Goal: Check status: Check status

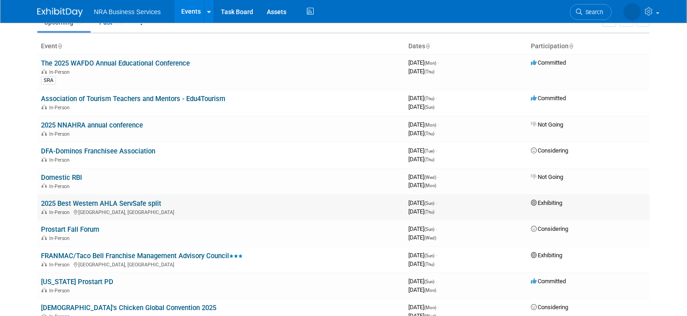
scroll to position [45, 0]
click at [170, 251] on link "FRANMAC/Taco Bell Franchise Management Advisory Council" at bounding box center [142, 255] width 202 height 8
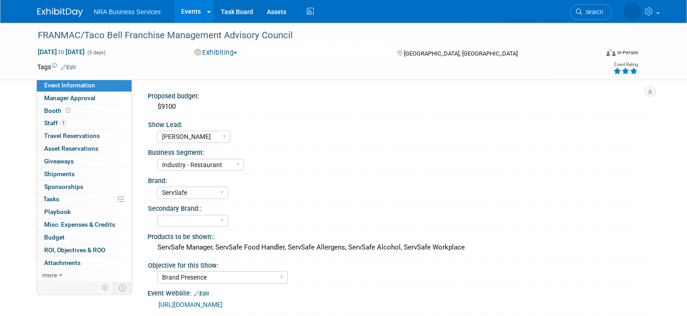
select select "[PERSON_NAME]"
select select "Industry - Restaurant"
select select "ServSafe"
select select "Brand Presence"
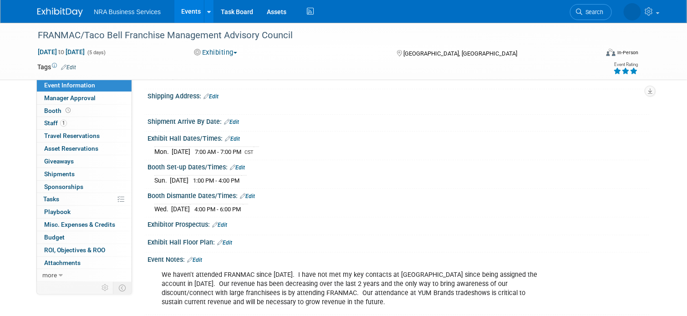
scroll to position [364, 0]
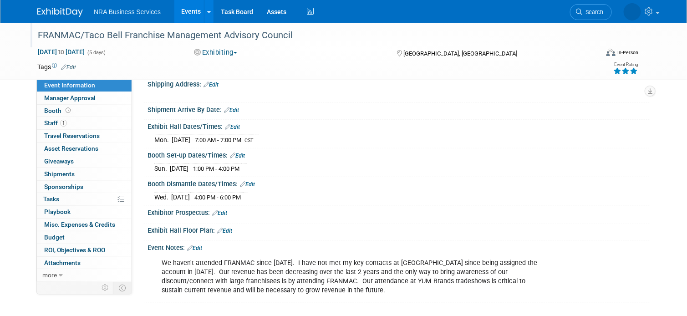
drag, startPoint x: 38, startPoint y: 34, endPoint x: 294, endPoint y: 44, distance: 256.5
click at [294, 44] on div "FRANMAC/Taco Bell Franchise Management Advisory Council" at bounding box center [315, 37] width 560 height 15
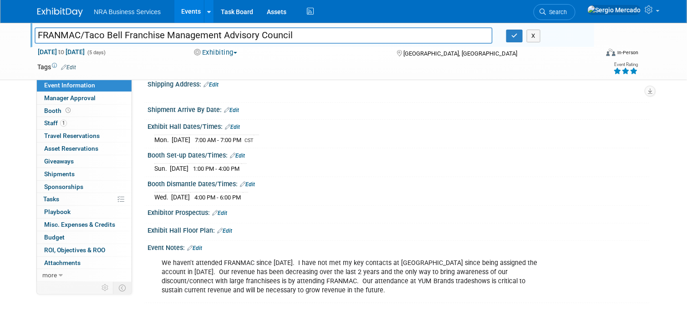
drag, startPoint x: 311, startPoint y: 33, endPoint x: 31, endPoint y: 34, distance: 280.0
click at [31, 34] on div "FRANMAC/Taco Bell Franchise Management Advisory Council" at bounding box center [264, 37] width 472 height 14
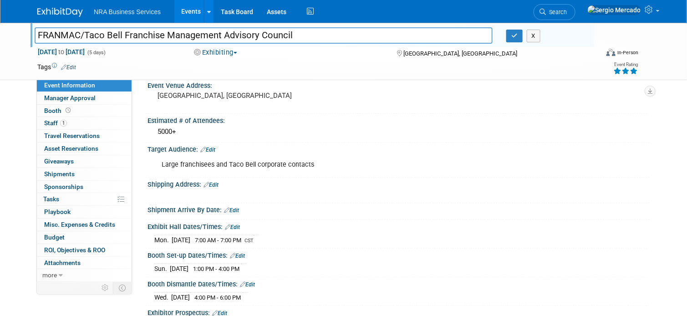
scroll to position [227, 0]
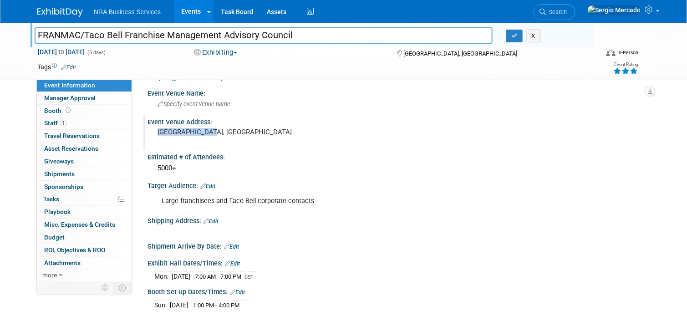
drag, startPoint x: 211, startPoint y: 129, endPoint x: 158, endPoint y: 129, distance: 52.8
click at [158, 129] on pre "[GEOGRAPHIC_DATA], [GEOGRAPHIC_DATA]" at bounding box center [252, 132] width 189 height 8
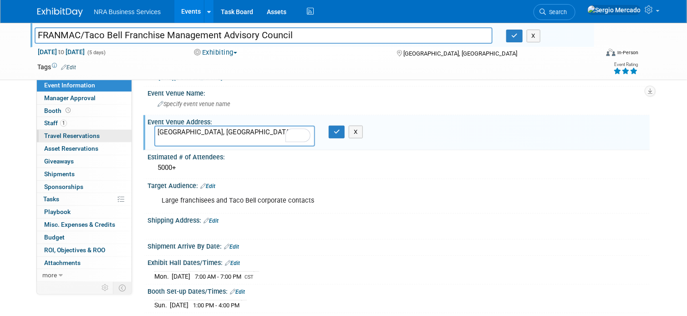
drag, startPoint x: 209, startPoint y: 128, endPoint x: 130, endPoint y: 129, distance: 79.2
click at [130, 129] on div "Event Information Event Info Manager Approval Manager Approval Booth Booth 1 St…" at bounding box center [344, 118] width 626 height 644
click at [517, 75] on div "FRANMAC/Taco Bell Franchise Management Advisory Council FRANMAC/Taco Bell Franc…" at bounding box center [344, 51] width 626 height 57
